Goal: Check status: Check status

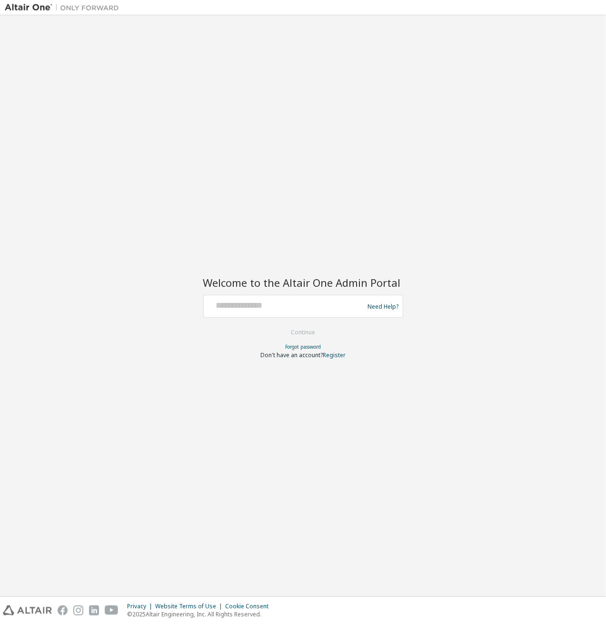
click at [277, 313] on div at bounding box center [285, 306] width 156 height 18
click at [277, 306] on input "text" at bounding box center [285, 304] width 156 height 14
type input "**********"
click at [296, 331] on button "Continue" at bounding box center [303, 332] width 44 height 14
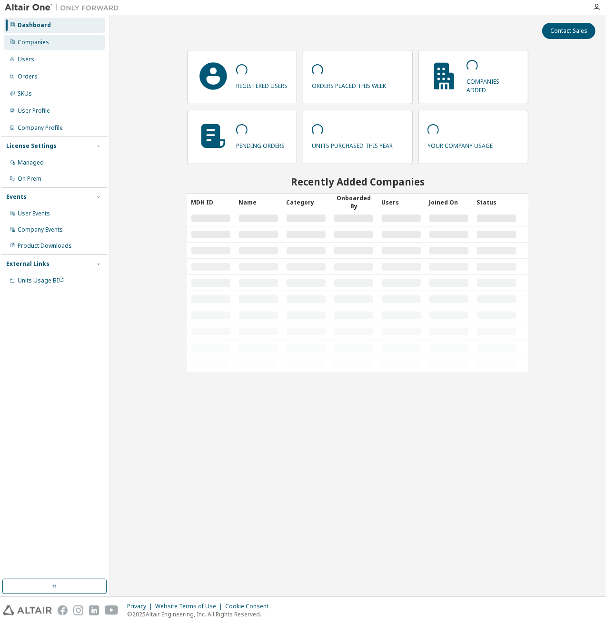
click at [56, 41] on div "Companies" at bounding box center [54, 42] width 101 height 15
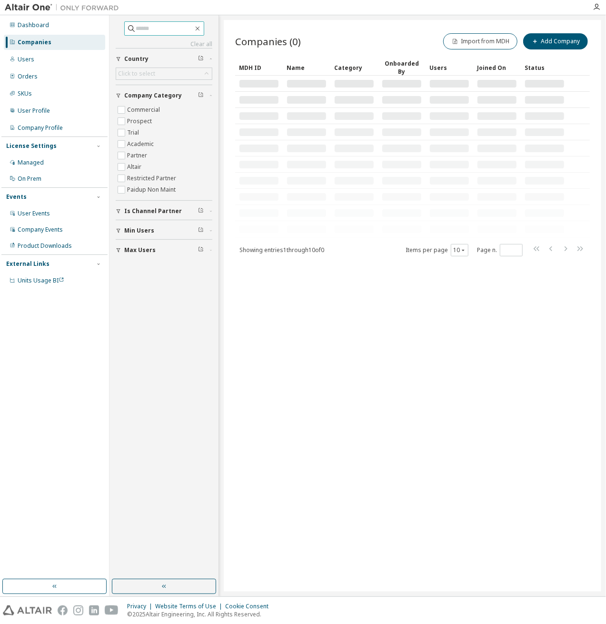
click at [144, 25] on input "text" at bounding box center [164, 29] width 57 height 10
type input "****"
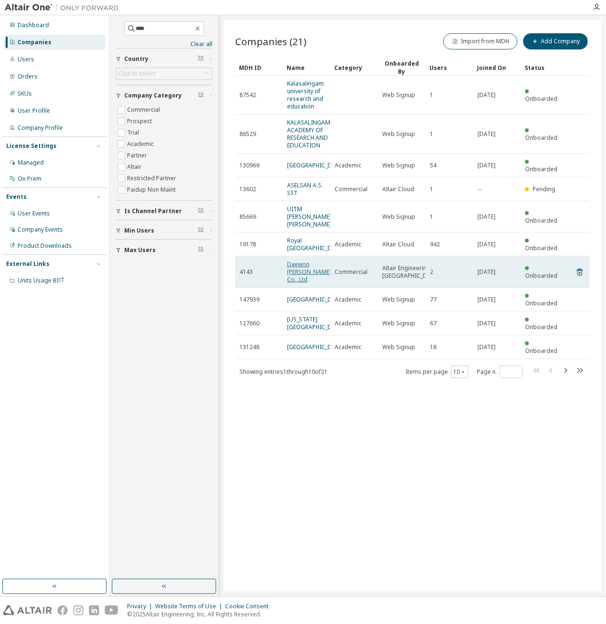
click at [296, 283] on link "Daewon Sanup Co., Ltd" at bounding box center [309, 271] width 44 height 23
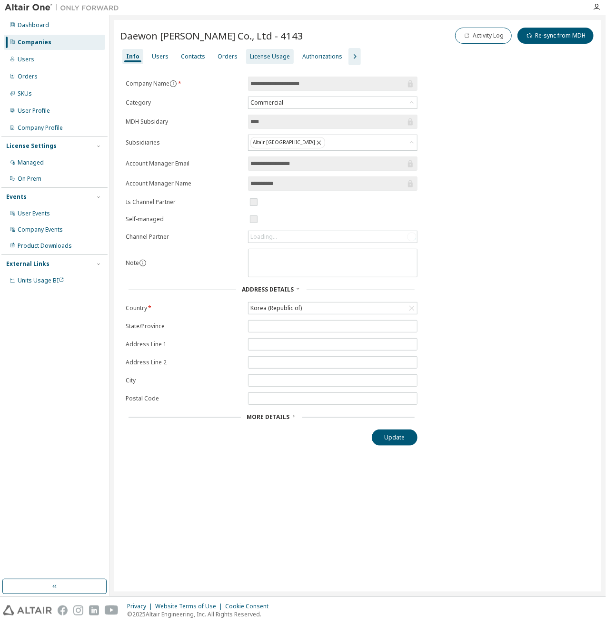
click at [265, 54] on div "License Usage" at bounding box center [270, 57] width 40 height 8
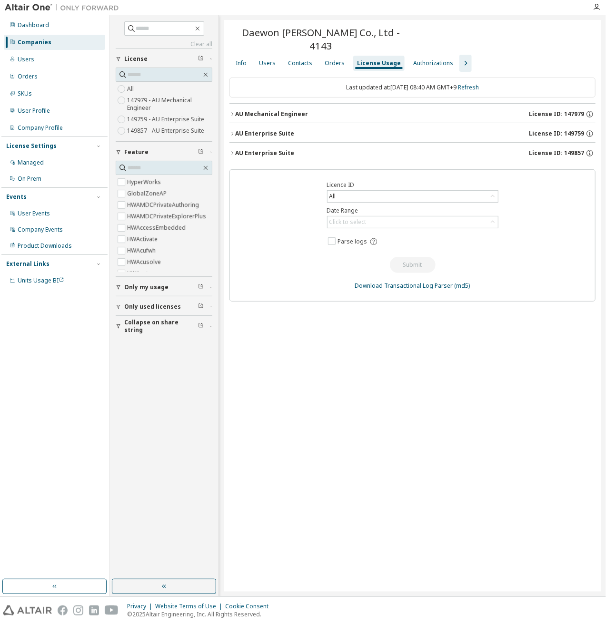
click at [264, 149] on div "AU Enterprise Suite" at bounding box center [264, 153] width 59 height 8
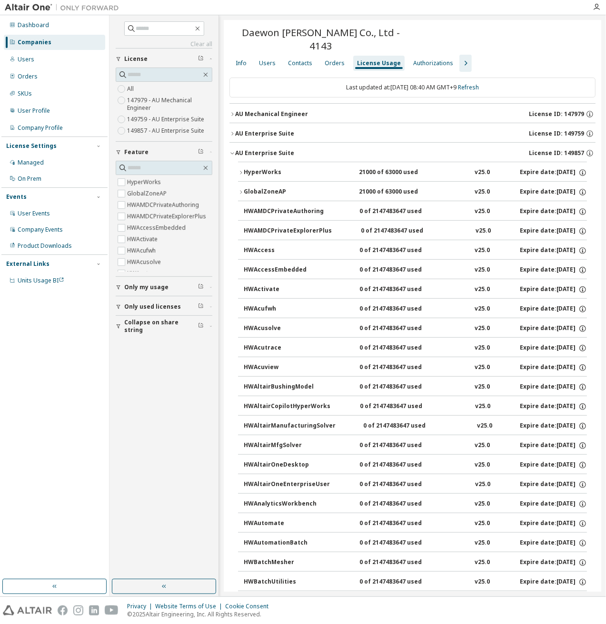
click at [275, 130] on div "AU Enterprise Suite" at bounding box center [264, 134] width 59 height 8
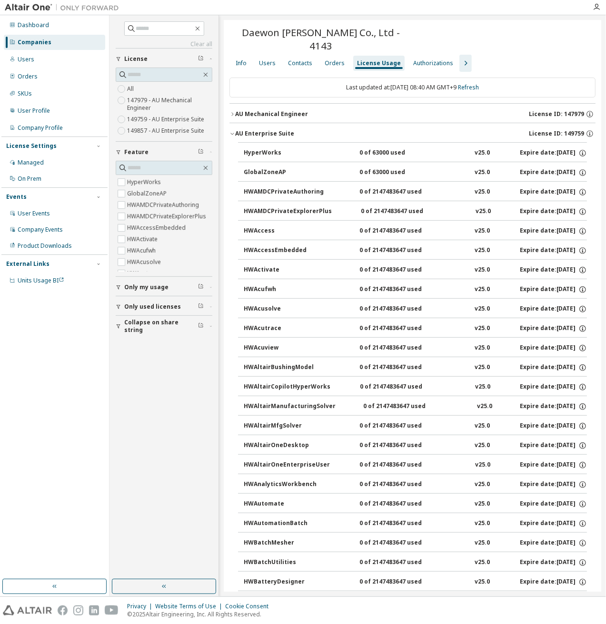
click at [230, 131] on icon "button" at bounding box center [232, 134] width 6 height 6
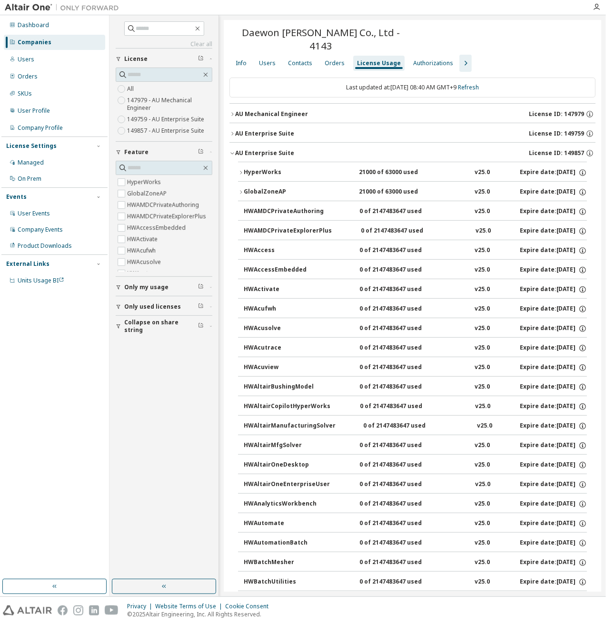
click at [253, 149] on div "AU Enterprise Suite" at bounding box center [264, 153] width 59 height 8
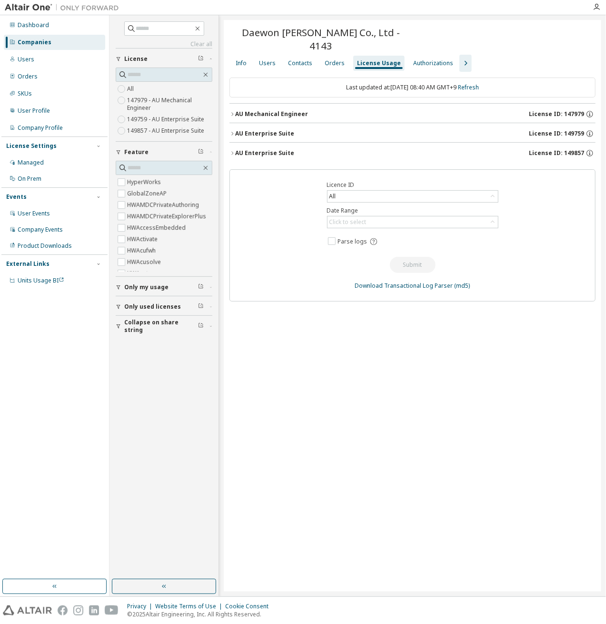
click at [253, 149] on div "AU Enterprise Suite" at bounding box center [264, 153] width 59 height 8
